Goal: Obtain resource: Obtain resource

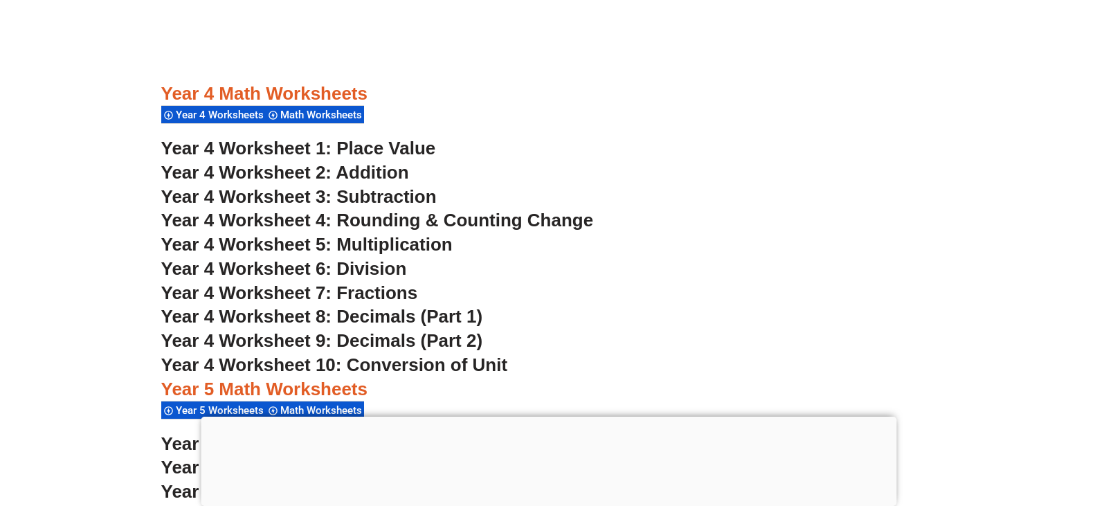
scroll to position [2573, 0]
click at [549, 416] on div at bounding box center [548, 416] width 695 height 0
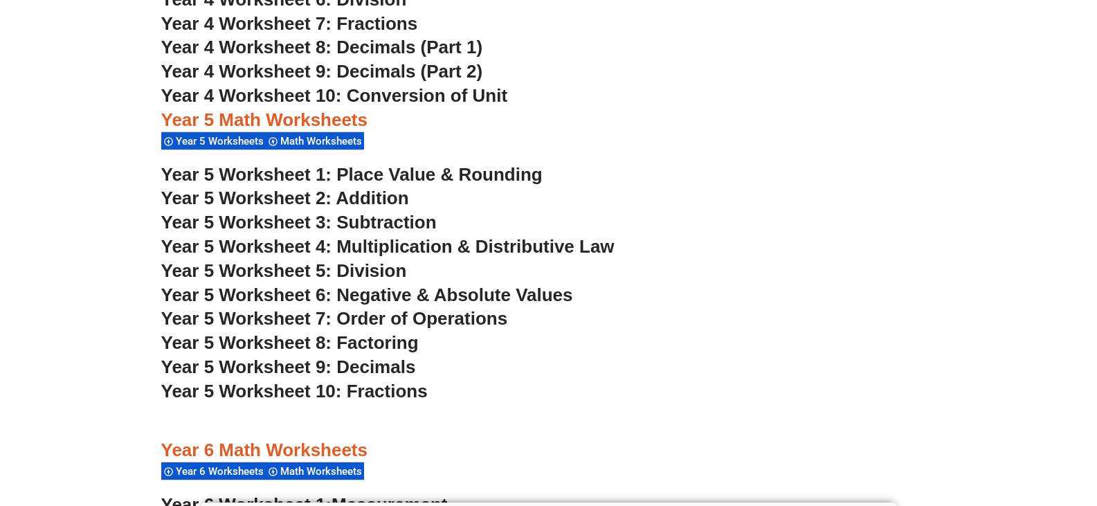
scroll to position [2818, 0]
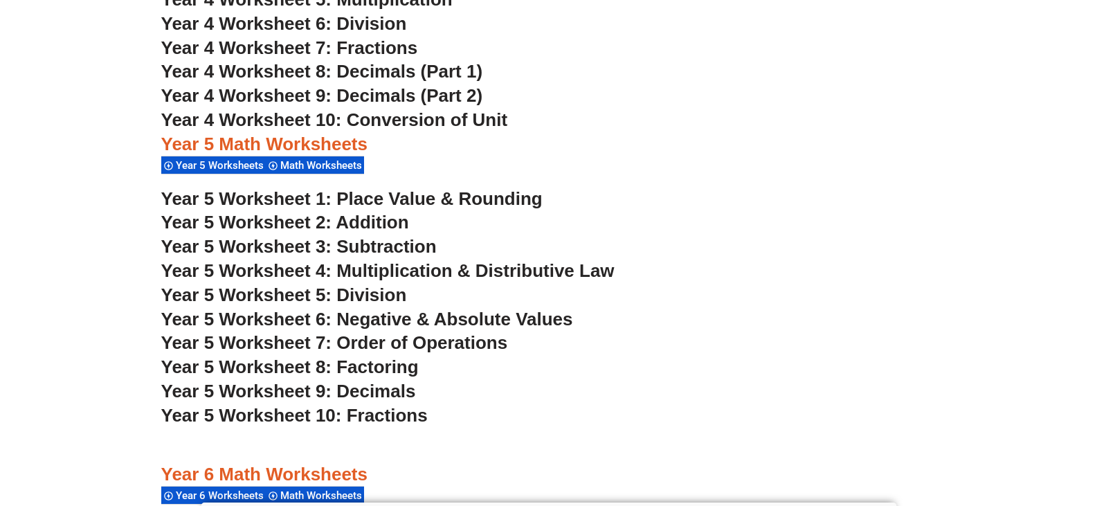
click at [447, 271] on span "Year 5 Worksheet 4: Multiplication & Distributive Law" at bounding box center [387, 270] width 453 height 21
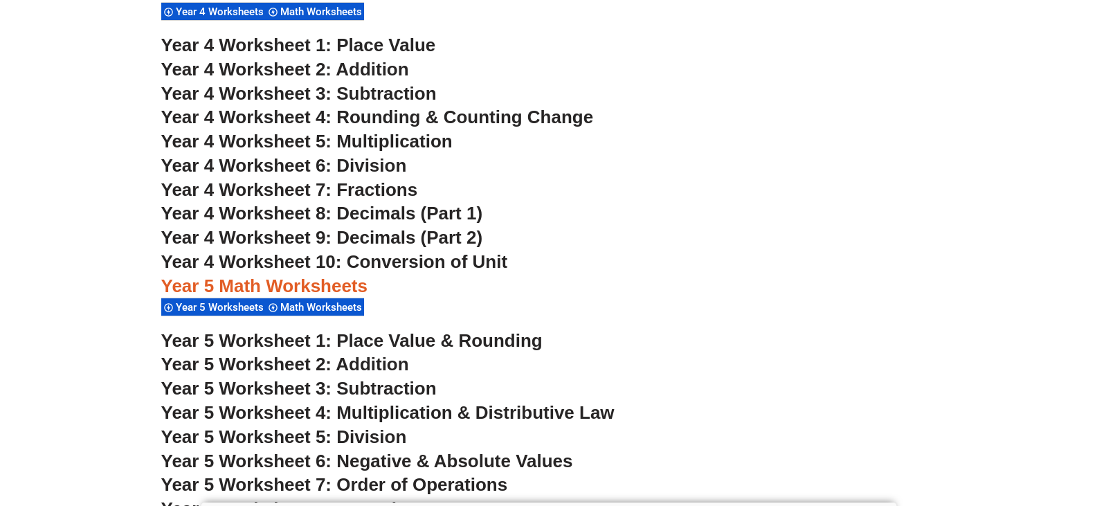
scroll to position [2676, 0]
click at [378, 48] on span "Year 4 Worksheet 1: Place Value" at bounding box center [298, 45] width 275 height 21
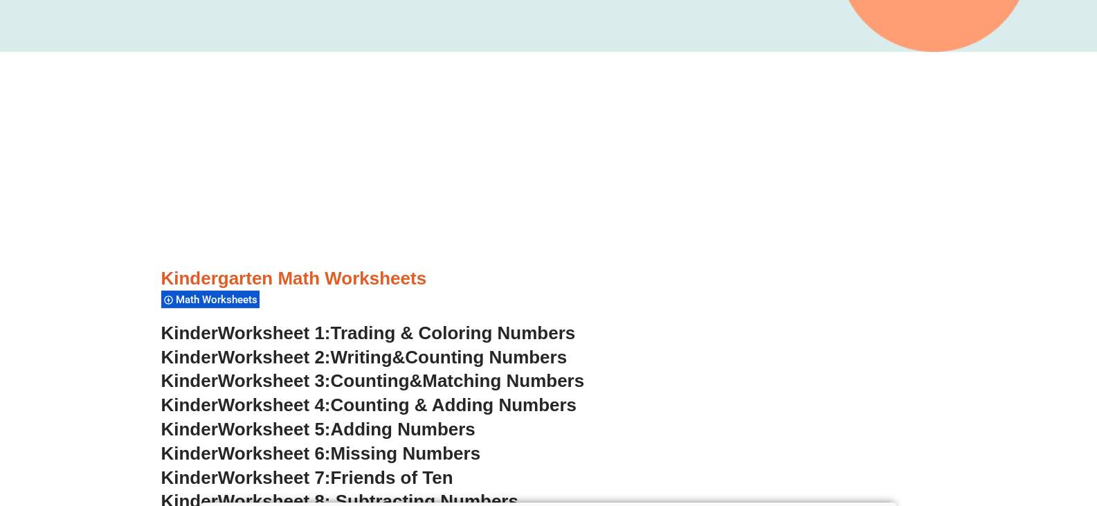
scroll to position [435, 0]
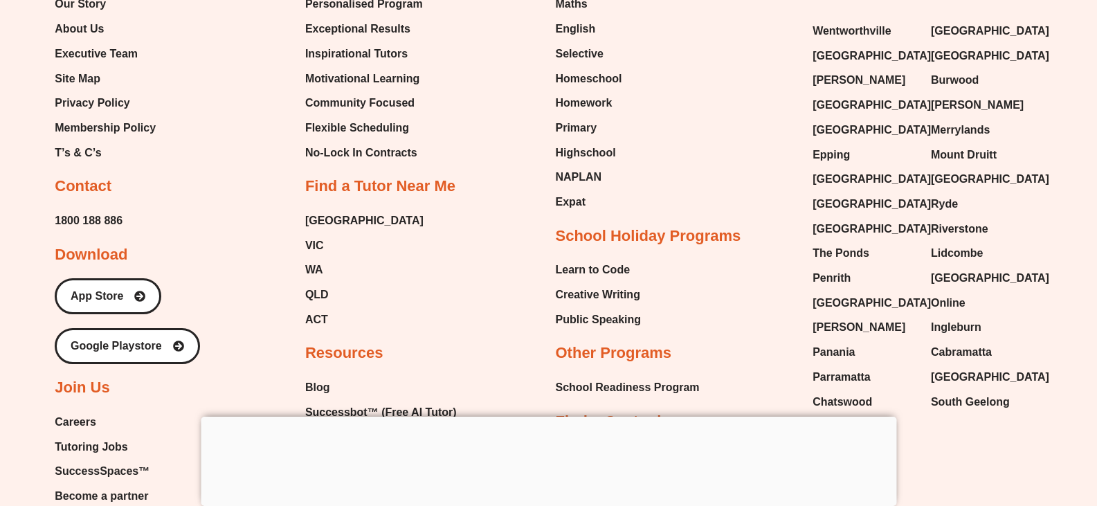
scroll to position [9930, 0]
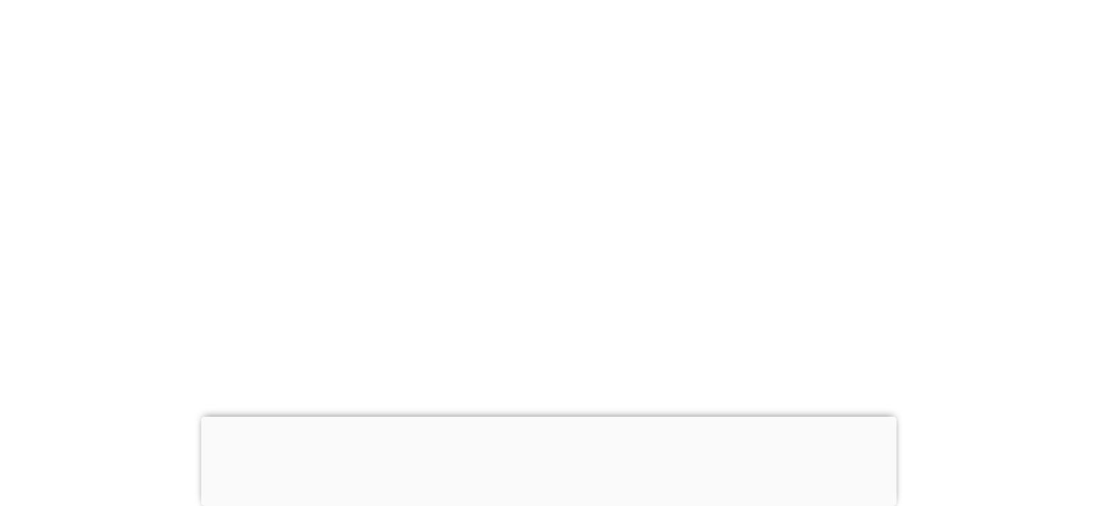
scroll to position [6249, 0]
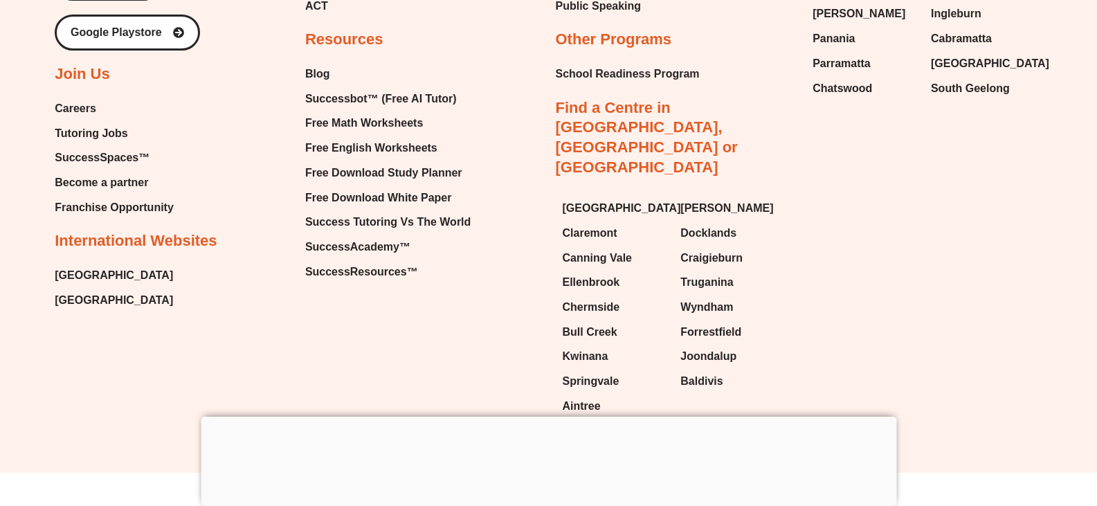
scroll to position [10244, 0]
click at [388, 145] on span "Free English Worksheets" at bounding box center [371, 147] width 132 height 21
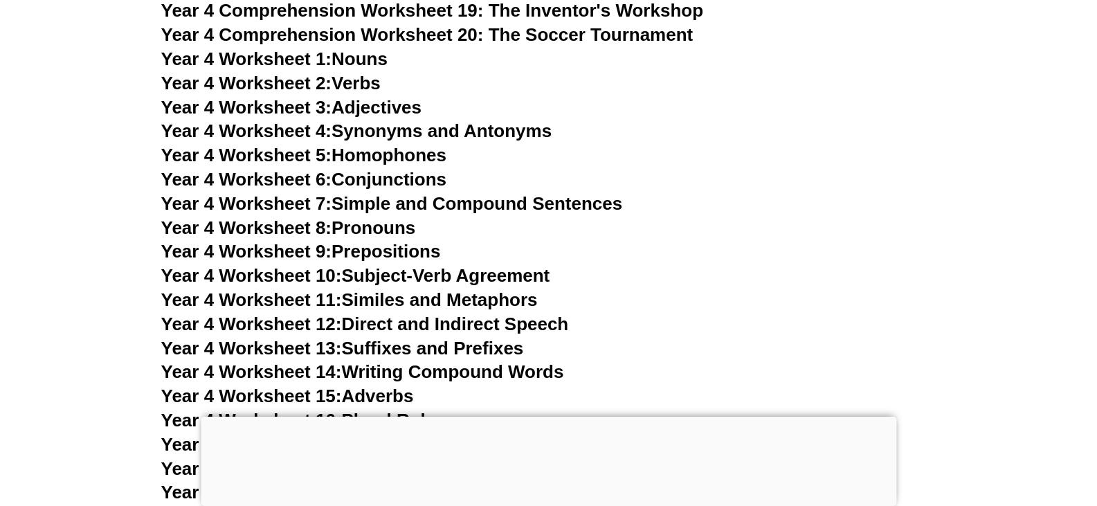
scroll to position [6135, 0]
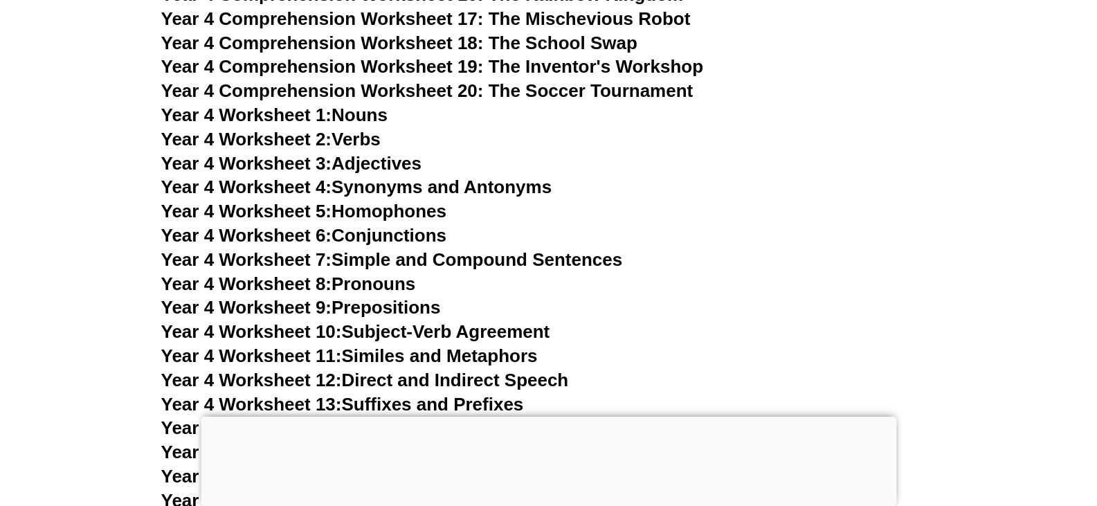
click at [360, 116] on link "Year 4 Worksheet 1: Nouns" at bounding box center [274, 114] width 226 height 21
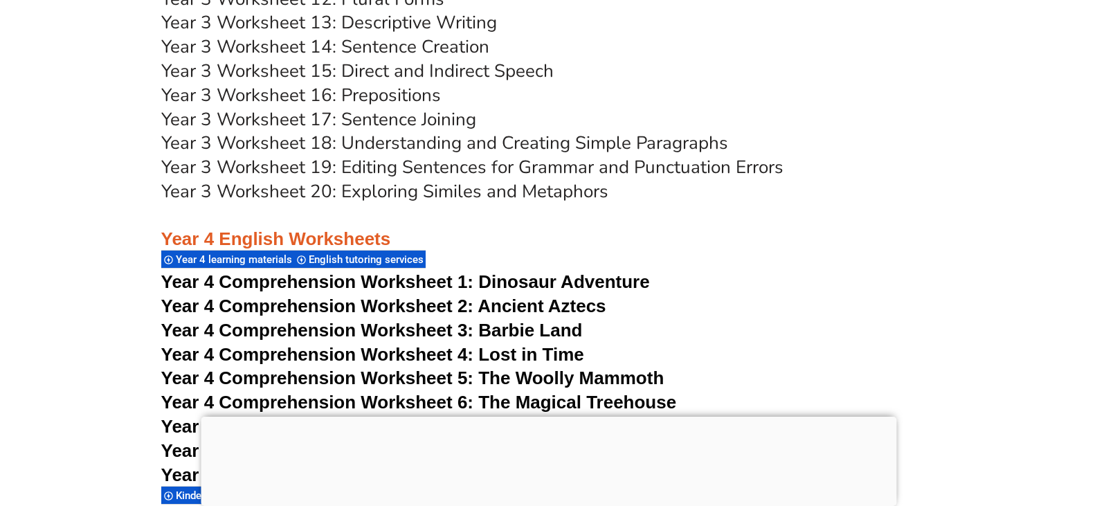
scroll to position [5618, 0]
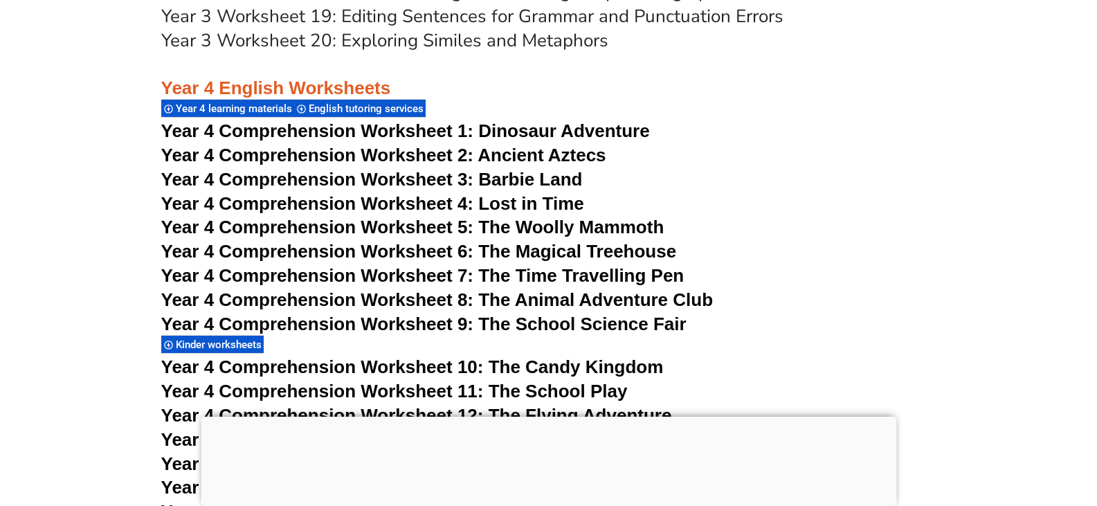
click at [333, 128] on span "Year 4 Comprehension Worksheet 1:" at bounding box center [317, 130] width 313 height 21
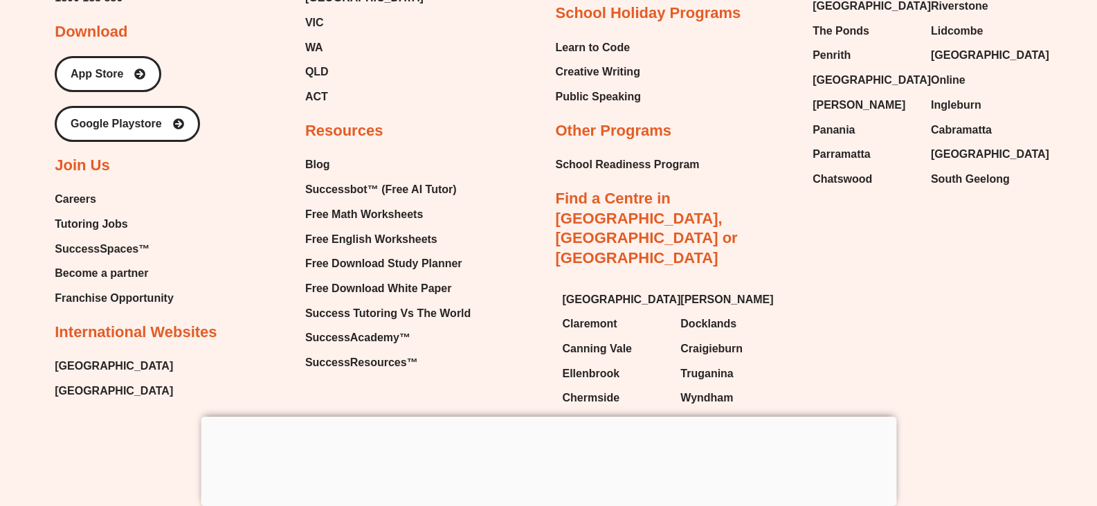
scroll to position [14890, 0]
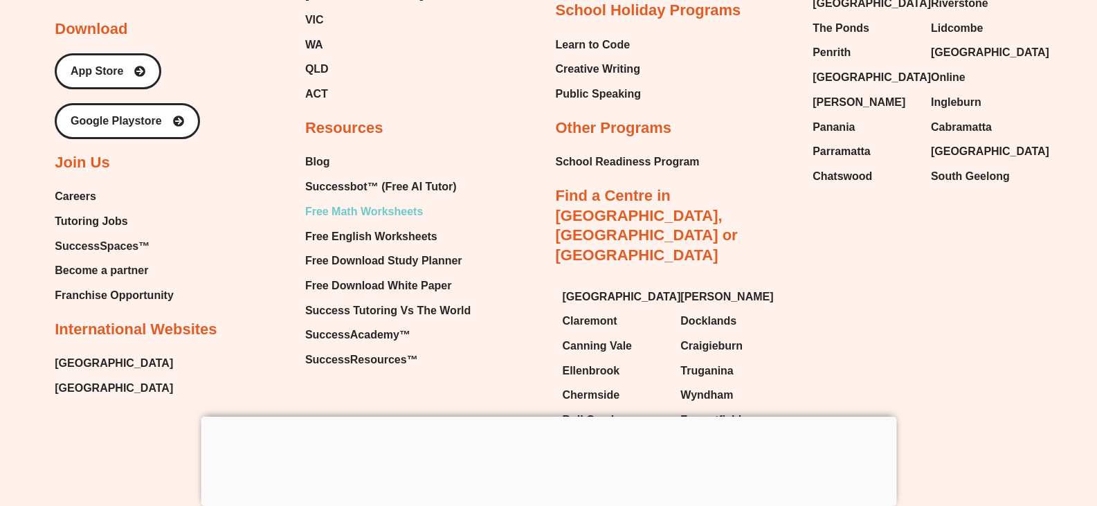
click at [356, 201] on span "Free Math Worksheets" at bounding box center [364, 211] width 118 height 21
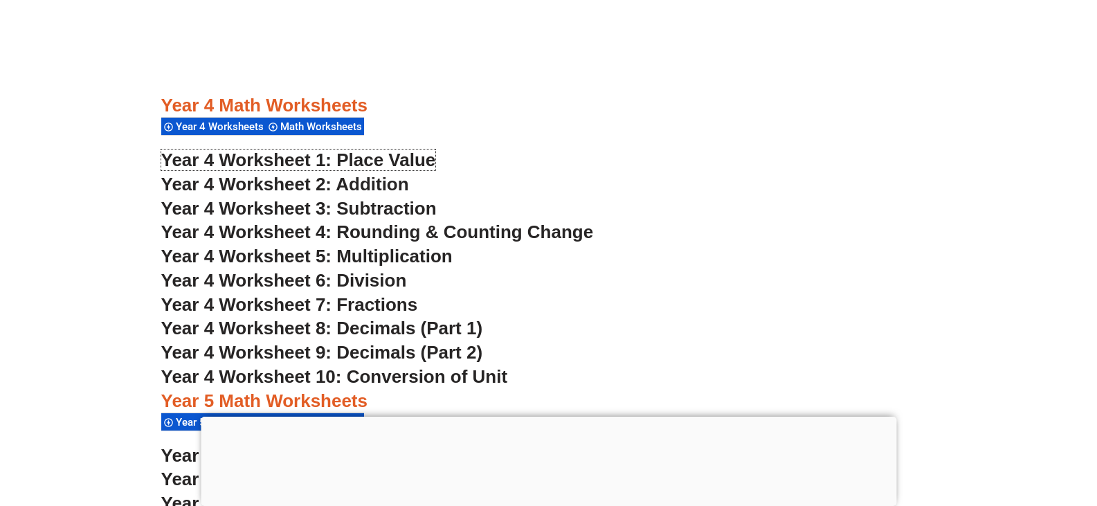
scroll to position [2558, 0]
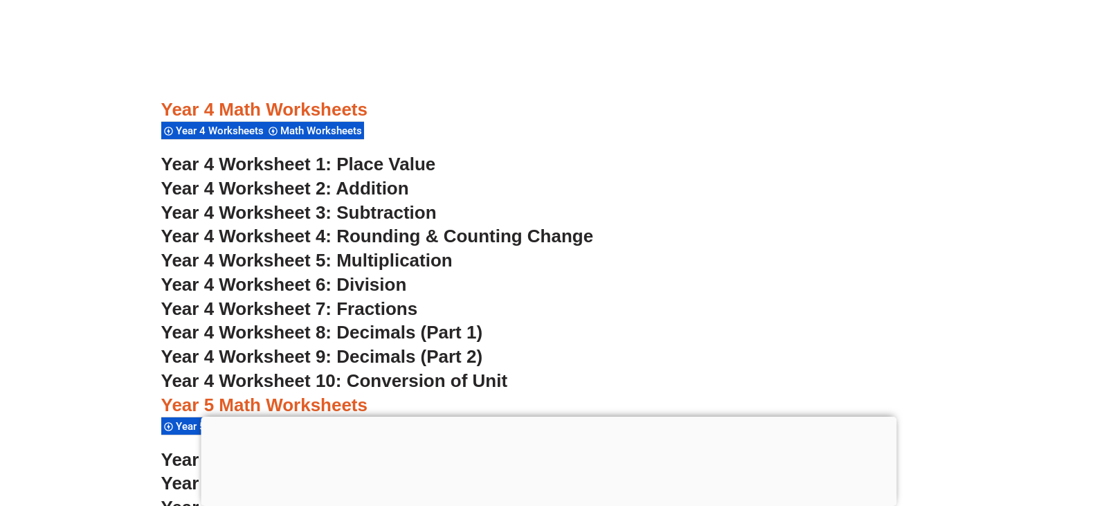
click at [300, 187] on span "Year 4 Worksheet 2: Addition" at bounding box center [285, 188] width 248 height 21
click at [329, 214] on span "Year 4 Worksheet 3: Subtraction" at bounding box center [298, 212] width 275 height 21
click at [363, 240] on span "Year 4 Worksheet 4: Rounding & Counting Change" at bounding box center [377, 236] width 432 height 21
click at [372, 259] on span "Year 4 Worksheet 5: Multiplication" at bounding box center [306, 260] width 291 height 21
click at [346, 284] on span "Year 4 Worksheet 6: Division" at bounding box center [284, 284] width 246 height 21
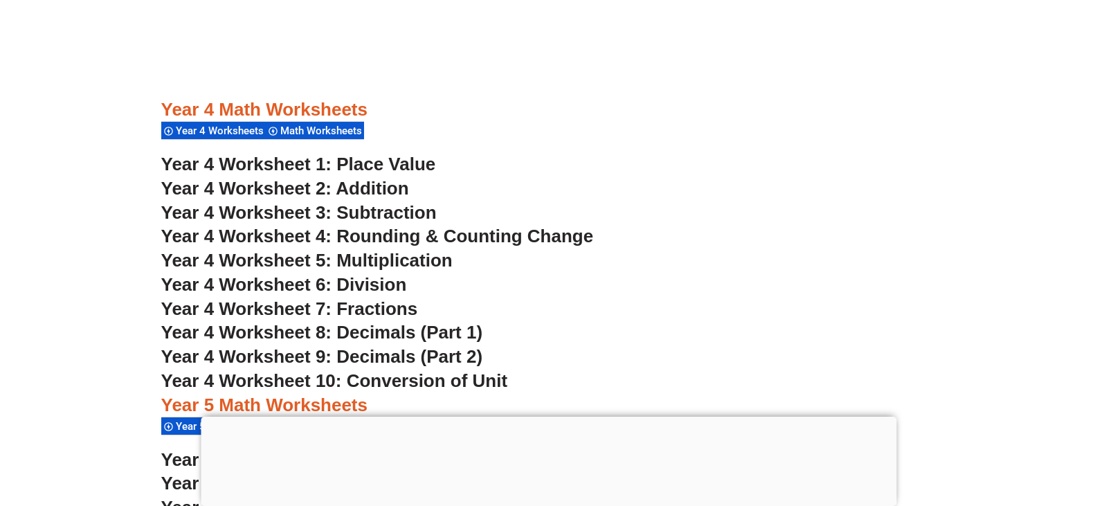
click at [389, 302] on span "Year 4 Worksheet 7: Fractions" at bounding box center [289, 308] width 257 height 21
click at [427, 335] on span "Year 4 Worksheet 8: Decimals (Part 1)" at bounding box center [322, 332] width 322 height 21
click at [373, 351] on span "Year 4 Worksheet 9: Decimals (Part 2)" at bounding box center [322, 356] width 322 height 21
click at [364, 381] on span "Year 4 Worksheet 10: Conversion of Unit" at bounding box center [334, 380] width 347 height 21
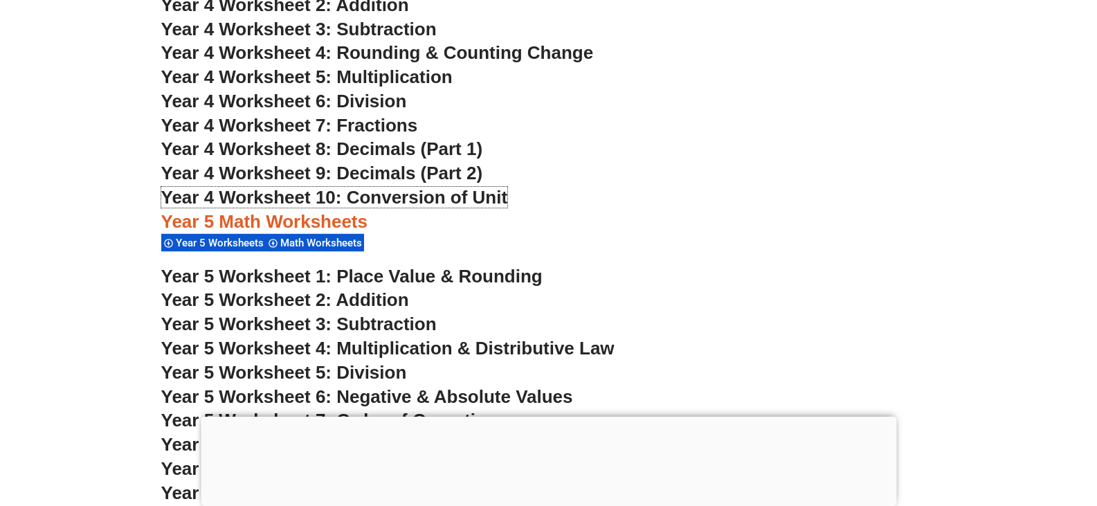
scroll to position [2742, 0]
